Goal: Information Seeking & Learning: Learn about a topic

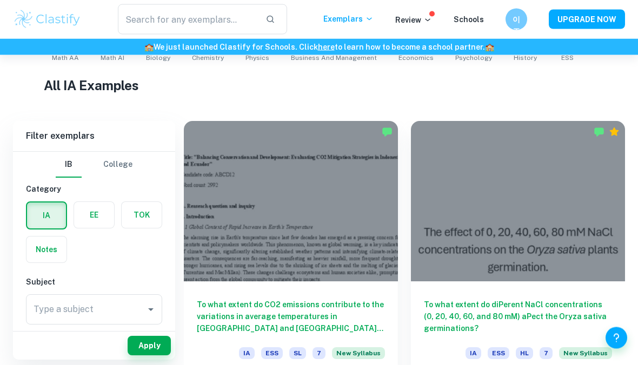
scroll to position [243, 0]
click at [55, 299] on input "Type a subject" at bounding box center [86, 309] width 110 height 21
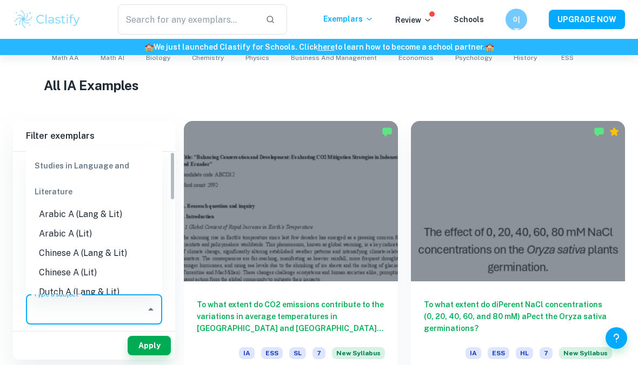
scroll to position [260, 0]
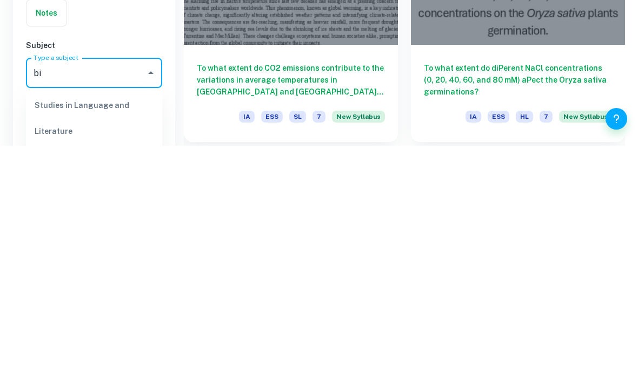
type input "bio"
click at [55, 338] on li "Biology" at bounding box center [94, 347] width 136 height 19
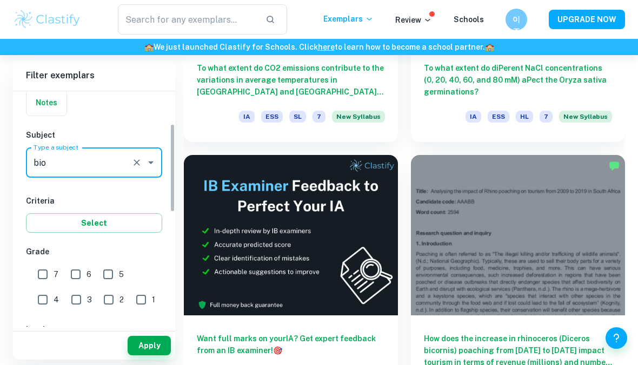
scroll to position [87, 0]
click at [42, 277] on input "7" at bounding box center [43, 274] width 22 height 22
checkbox input "true"
click at [83, 275] on input "6" at bounding box center [76, 274] width 22 height 22
checkbox input "true"
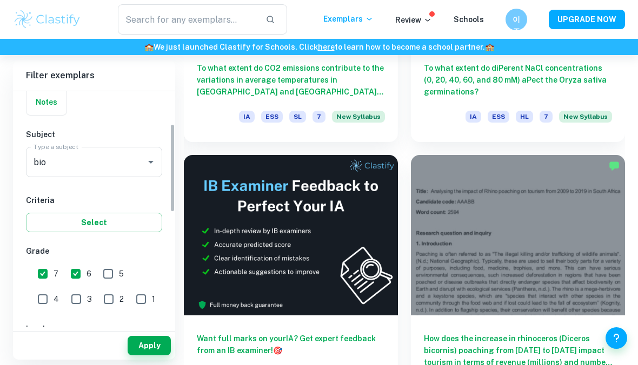
click at [112, 282] on input "5" at bounding box center [108, 274] width 22 height 22
checkbox input "true"
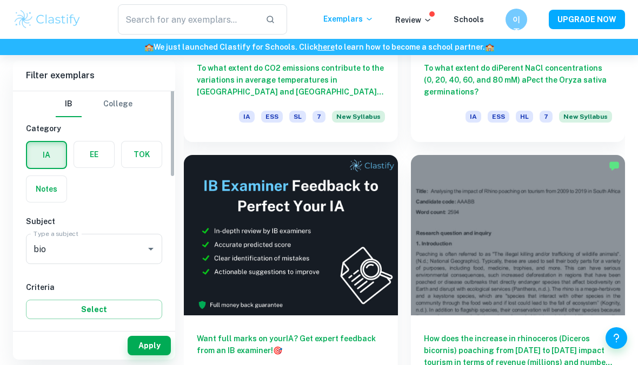
scroll to position [-1, 0]
click at [144, 337] on button "Apply" at bounding box center [149, 345] width 43 height 19
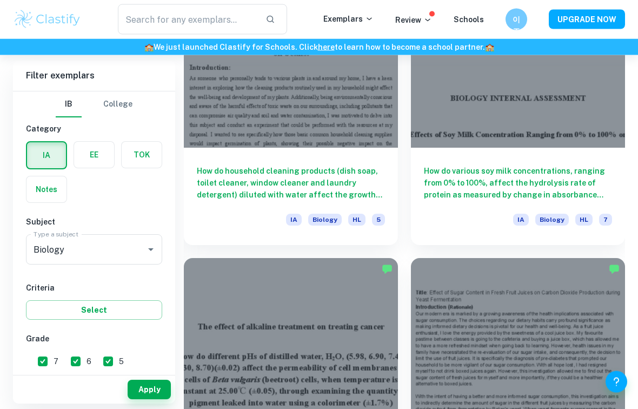
scroll to position [3626, 0]
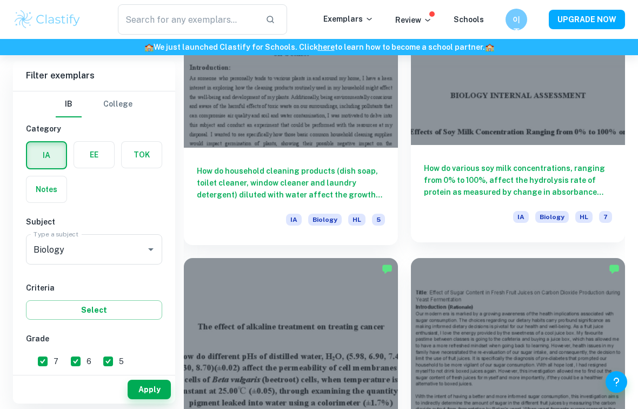
click at [559, 184] on h6 "How do various soy milk concentrations, ranging from 0% to 100%, affect the hyd…" at bounding box center [518, 180] width 188 height 36
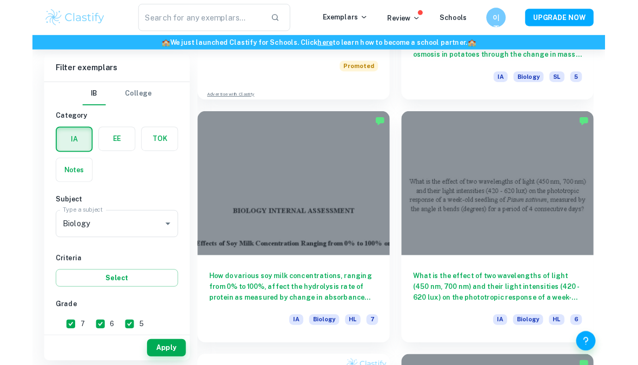
scroll to position [2989, 0]
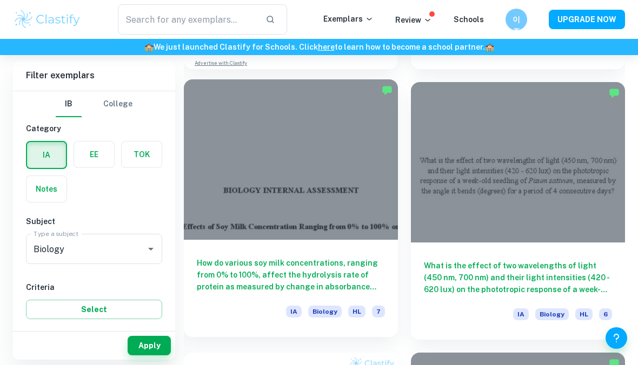
click at [280, 118] on div at bounding box center [291, 159] width 214 height 160
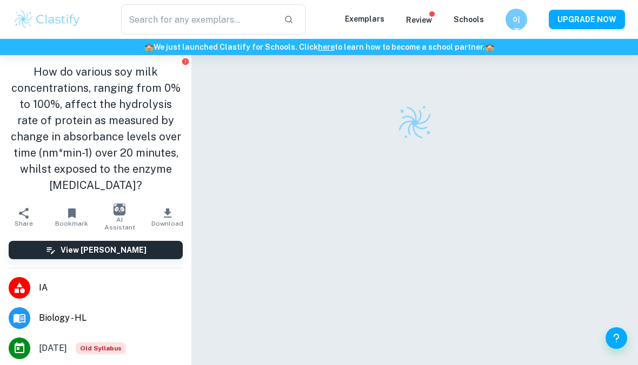
checkbox input "true"
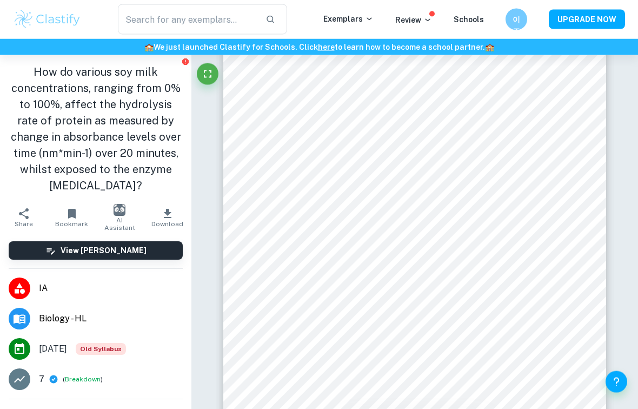
scroll to position [1666, 0]
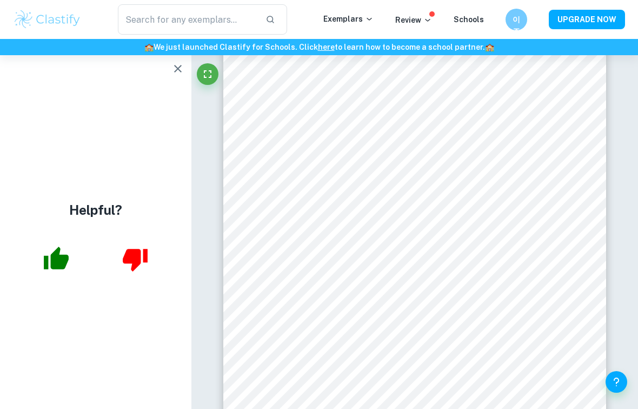
click at [176, 72] on icon "button" at bounding box center [177, 68] width 13 height 13
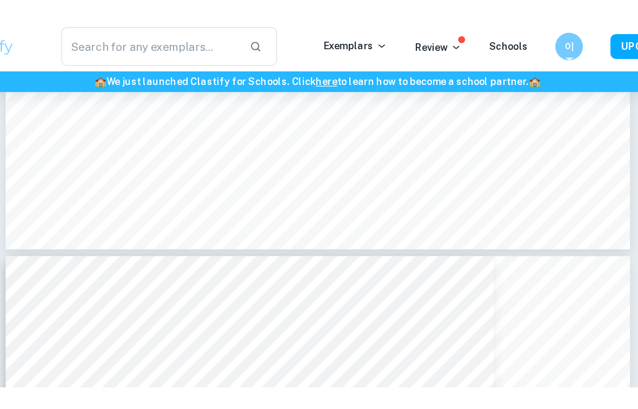
scroll to position [1937, 0]
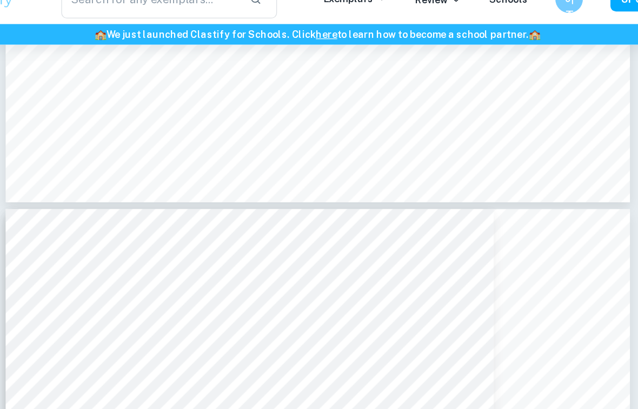
type input "4"
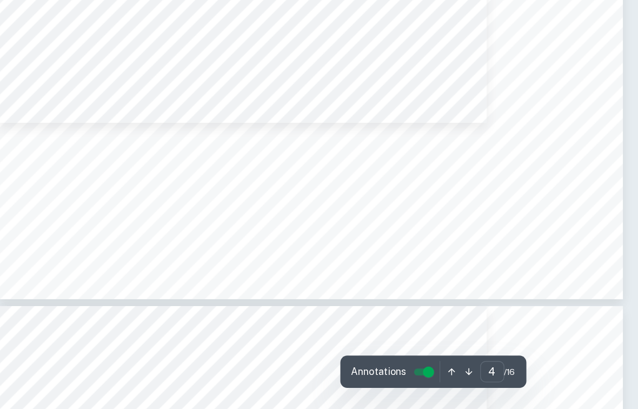
scroll to position [2433, 0]
